Goal: Transaction & Acquisition: Subscribe to service/newsletter

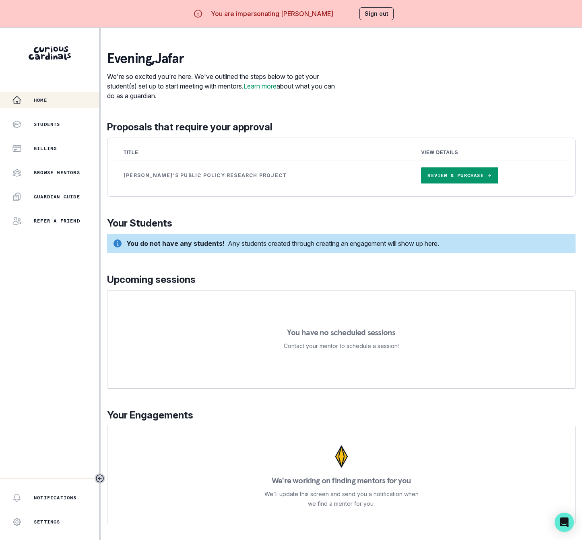
click at [421, 177] on link "Review & Purchase" at bounding box center [459, 176] width 77 height 16
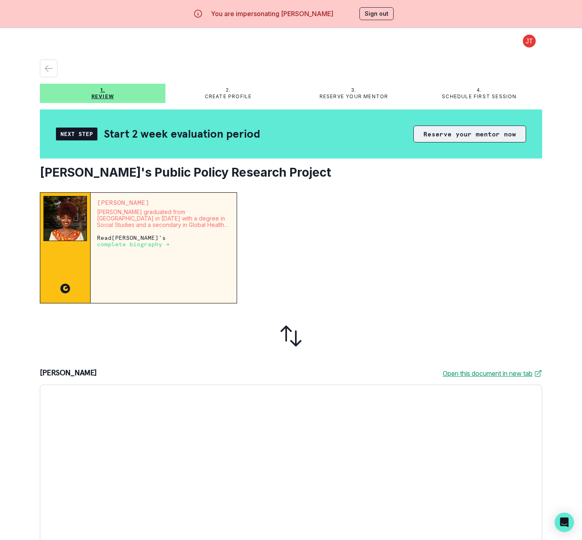
click at [458, 132] on button "Reserve your mentor now" at bounding box center [470, 134] width 113 height 17
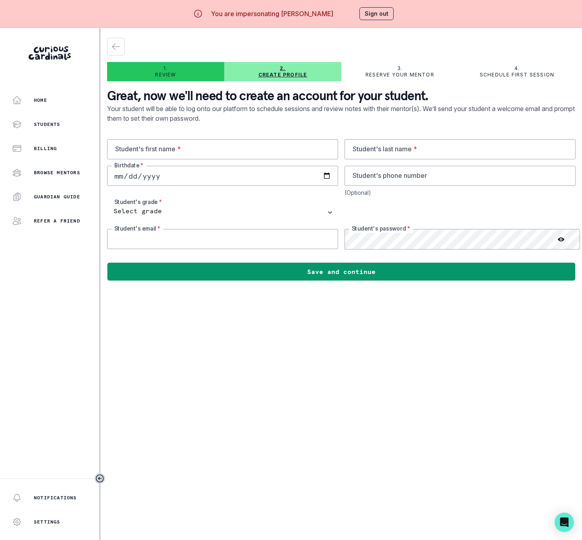
type input "[EMAIL_ADDRESS][DOMAIN_NAME]"
click at [124, 156] on input "text" at bounding box center [222, 149] width 231 height 20
paste input "[PERSON_NAME]"
type input "[PERSON_NAME]"
click at [409, 144] on input "text" at bounding box center [460, 149] width 231 height 20
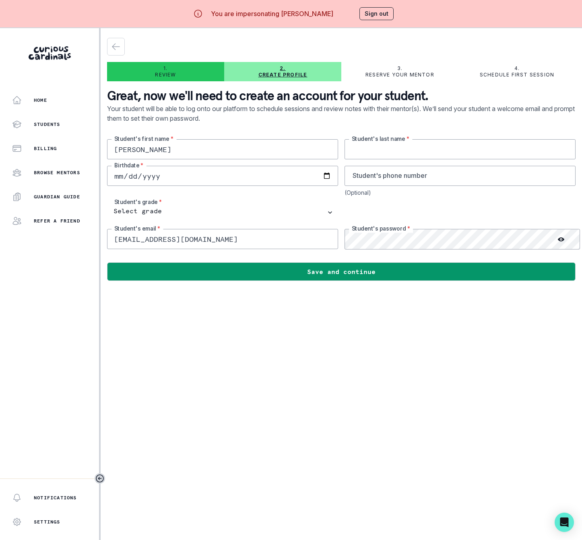
click at [400, 153] on input "text" at bounding box center [460, 149] width 231 height 20
paste input "TalebZadeh"
click at [383, 151] on input "TalebZadeh" at bounding box center [460, 149] width 231 height 20
type input "Talebzadeh"
type input "[DATE]"
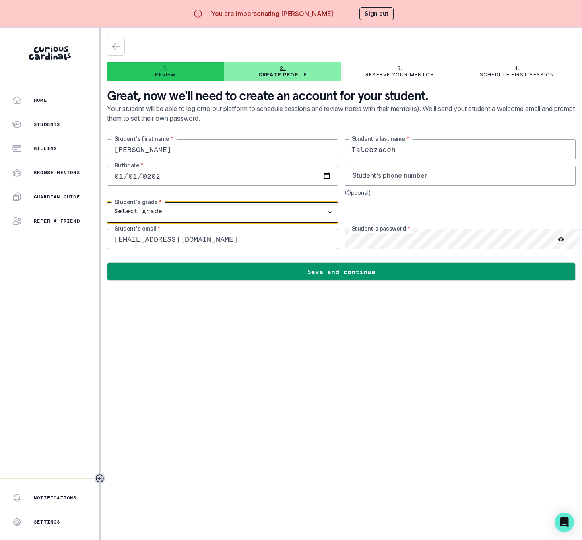
click at [148, 216] on select "Select grade 1st Grade 2nd Grade 3rd Grade 4th Grade 5th Grade 6th Grade 7th Gr…" at bounding box center [222, 213] width 231 height 20
select select "1st Grade"
click at [107, 203] on select "Select grade 1st Grade 2nd Grade 3rd Grade 4th Grade 5th Grade 6th Grade 7th Gr…" at bounding box center [222, 213] width 231 height 20
drag, startPoint x: 232, startPoint y: 236, endPoint x: 98, endPoint y: 244, distance: 134.0
click at [98, 244] on div "Home Students Billing Browse Mentors Guardian Guide Refer a friend Notification…" at bounding box center [291, 298] width 582 height 540
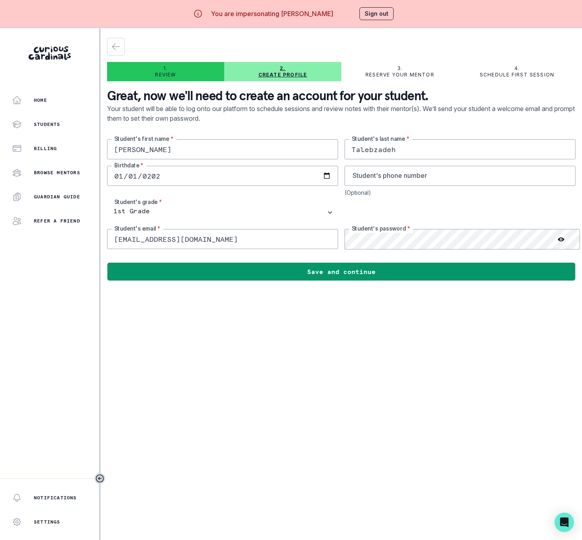
paste input "[PERSON_NAME][EMAIL_ADDRESS]"
type input "[PERSON_NAME][EMAIL_ADDRESS][DOMAIN_NAME]"
click at [291, 244] on div "[PERSON_NAME] Student's first name * [PERSON_NAME] Student's last name * [DEMOG…" at bounding box center [341, 194] width 469 height 110
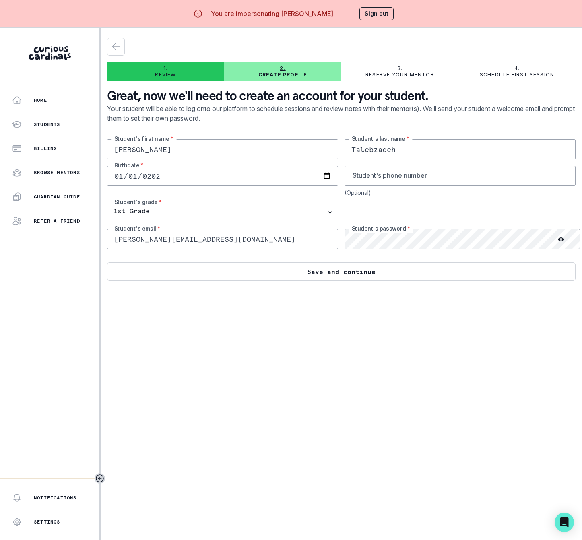
click at [285, 277] on button "Save and continue" at bounding box center [341, 272] width 469 height 19
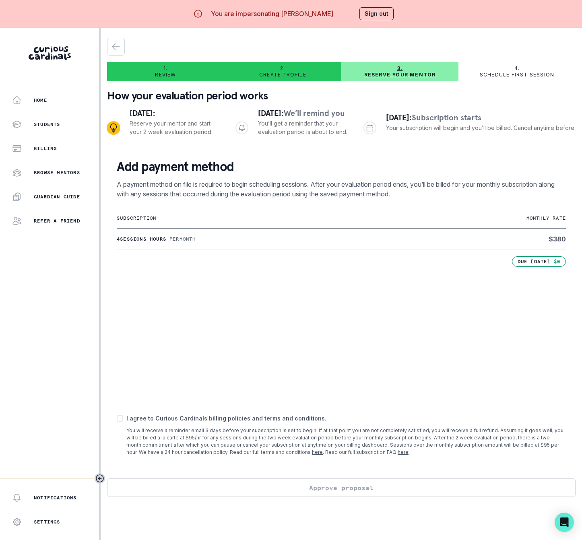
click at [385, 11] on button "Sign out" at bounding box center [377, 13] width 34 height 13
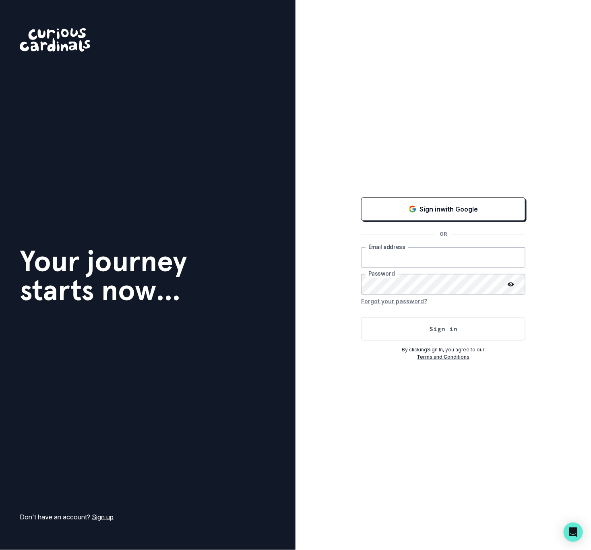
type input "[EMAIL_ADDRESS][DOMAIN_NAME]"
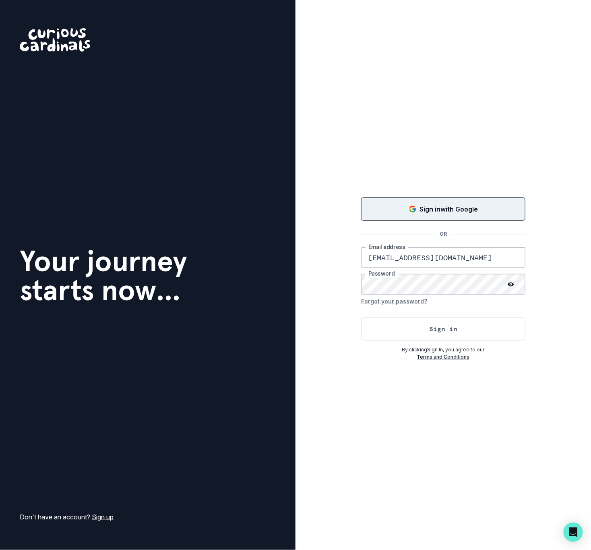
click at [418, 205] on div "Sign in with Google" at bounding box center [443, 209] width 144 height 10
